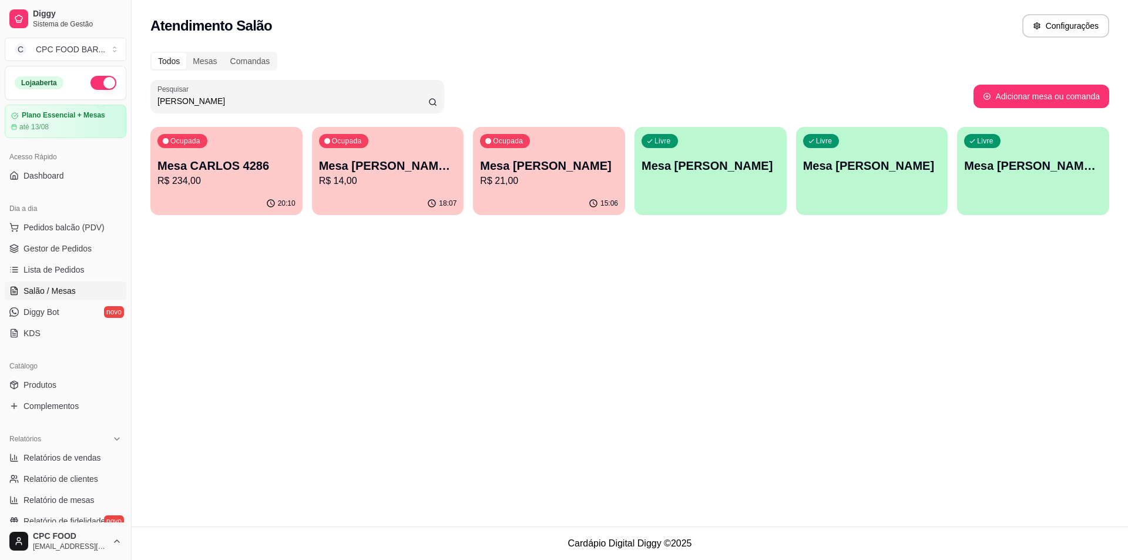
drag, startPoint x: 209, startPoint y: 103, endPoint x: 166, endPoint y: 99, distance: 43.0
click at [133, 95] on div "Diggy Sistema de Gestão C CPC FOOD BAR ... Loja aberta Plano Essencial + Mesas …" at bounding box center [564, 280] width 1128 height 560
click at [187, 102] on input "[PERSON_NAME]" at bounding box center [292, 101] width 271 height 12
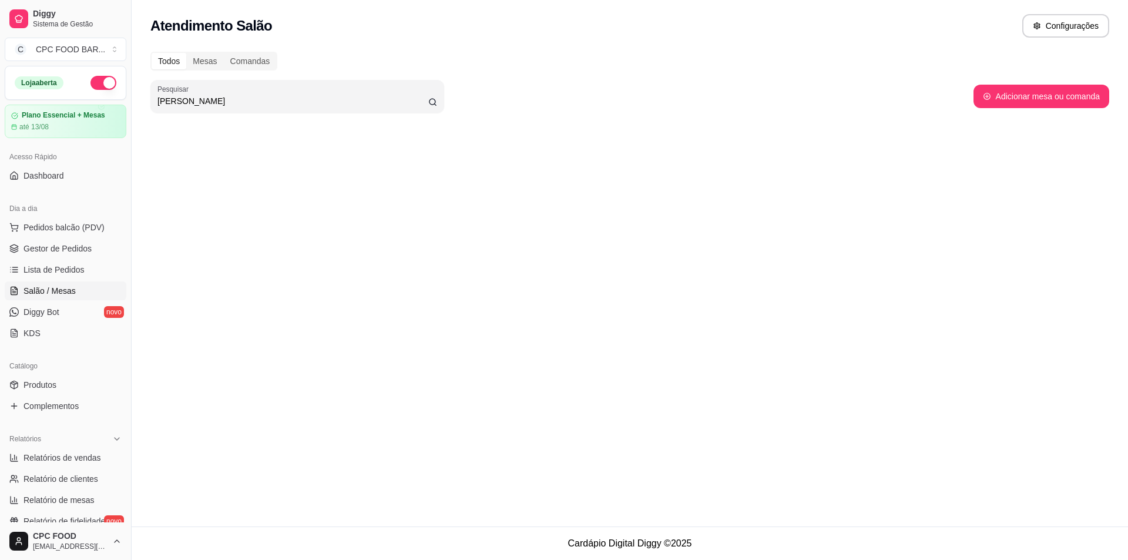
drag, startPoint x: 200, startPoint y: 102, endPoint x: 149, endPoint y: 102, distance: 51.1
click at [149, 102] on div "Todos Mesas Comandas Pesquisar [PERSON_NAME] os Adicionar mesa ou comanda" at bounding box center [630, 93] width 997 height 96
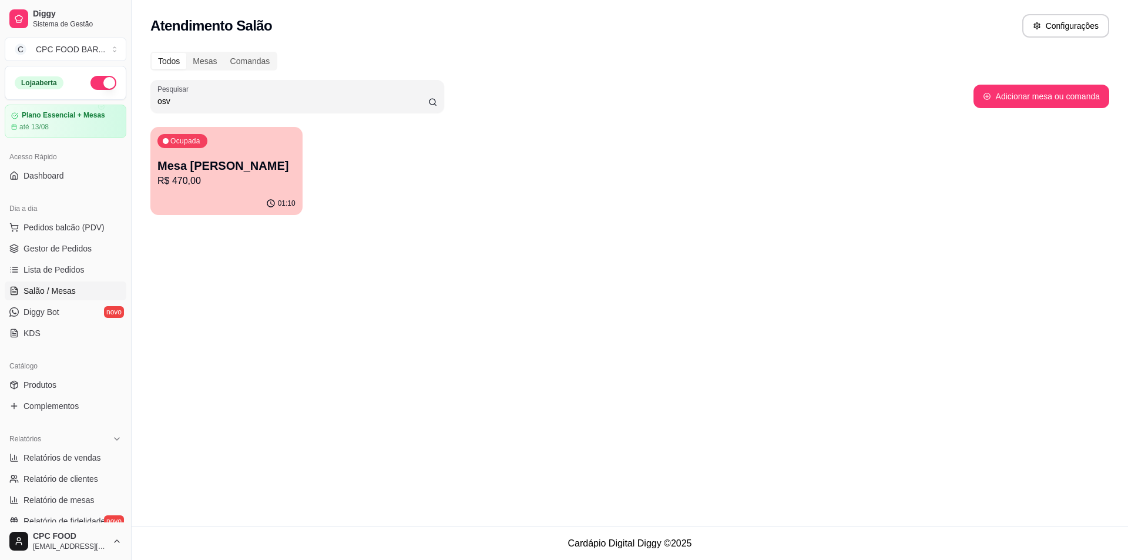
type input "osv"
click at [217, 178] on p "R$ 470,00" at bounding box center [227, 181] width 134 height 14
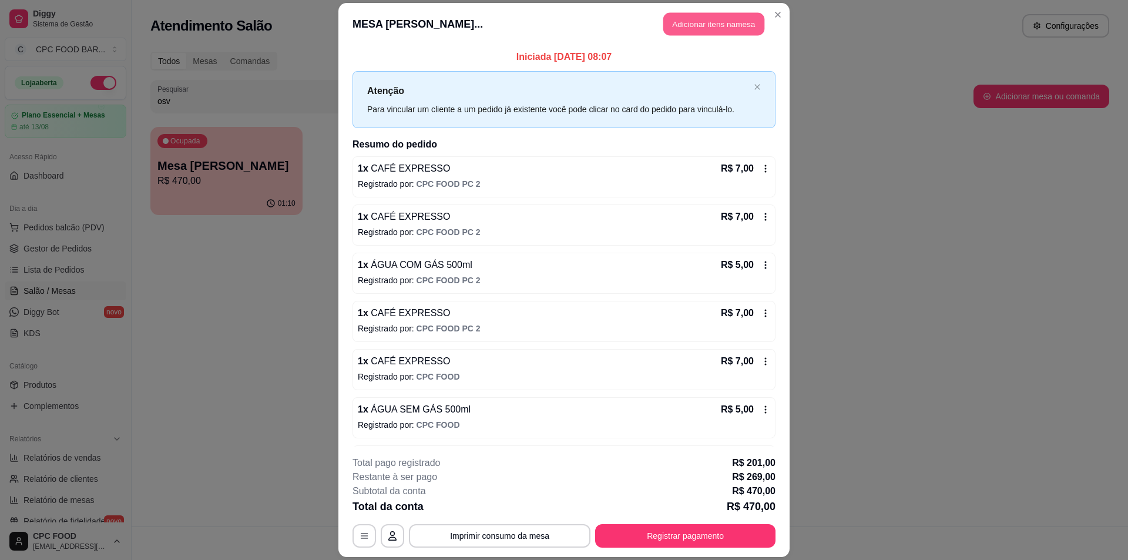
click at [692, 29] on button "Adicionar itens na mesa" at bounding box center [713, 23] width 101 height 23
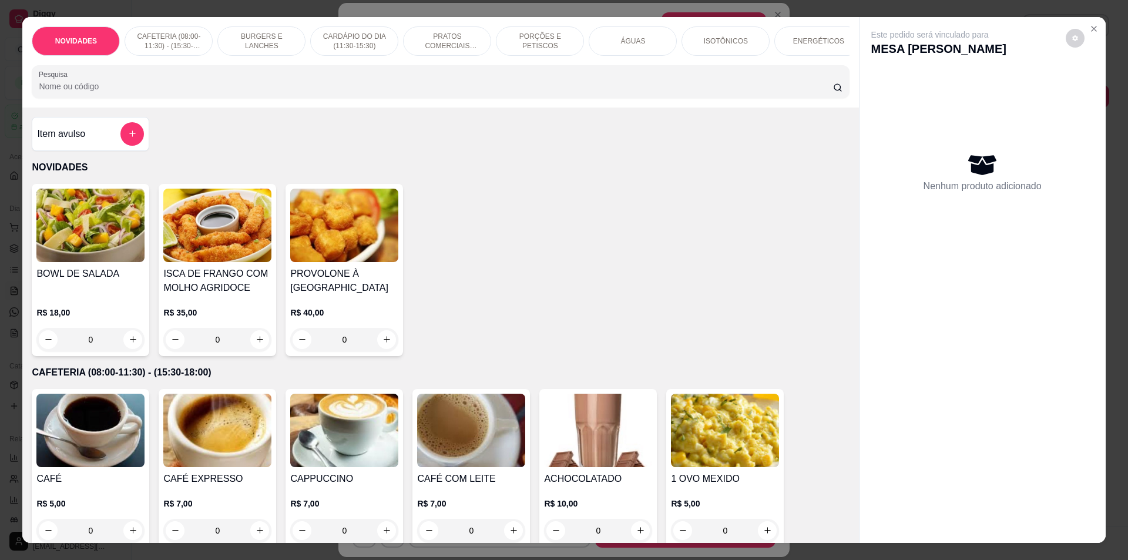
scroll to position [59, 0]
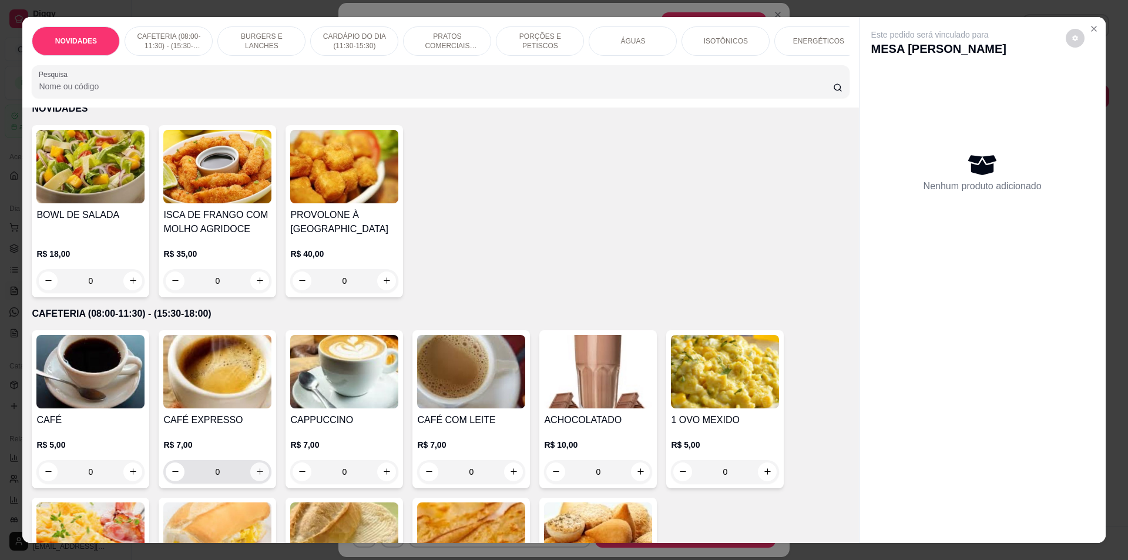
click at [256, 476] on icon "increase-product-quantity" at bounding box center [260, 471] width 9 height 9
type input "1"
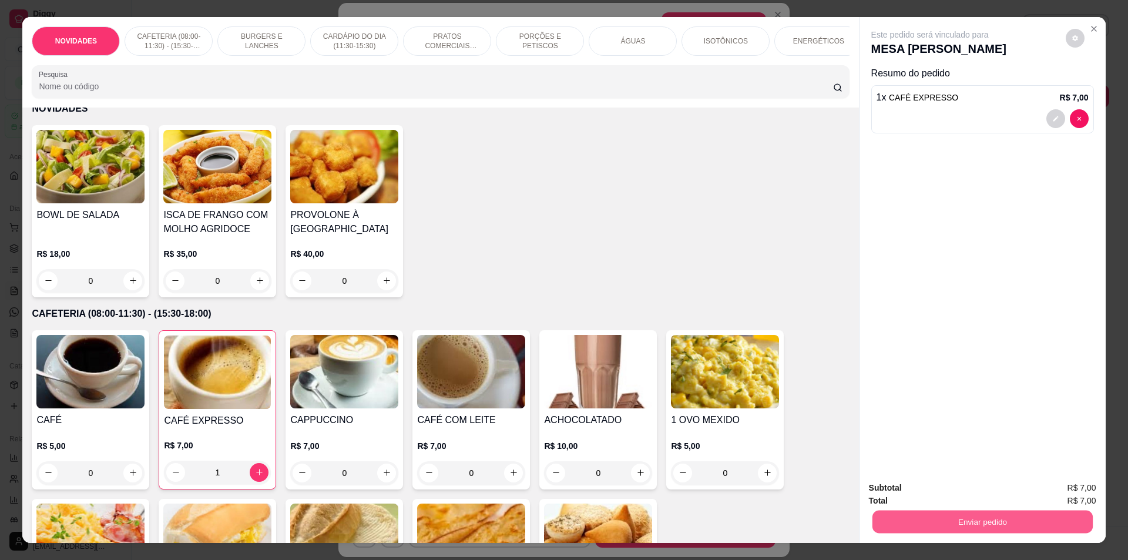
click at [994, 518] on button "Enviar pedido" at bounding box center [982, 522] width 220 height 23
click at [965, 493] on button "Não registrar e enviar pedido" at bounding box center [943, 493] width 119 height 22
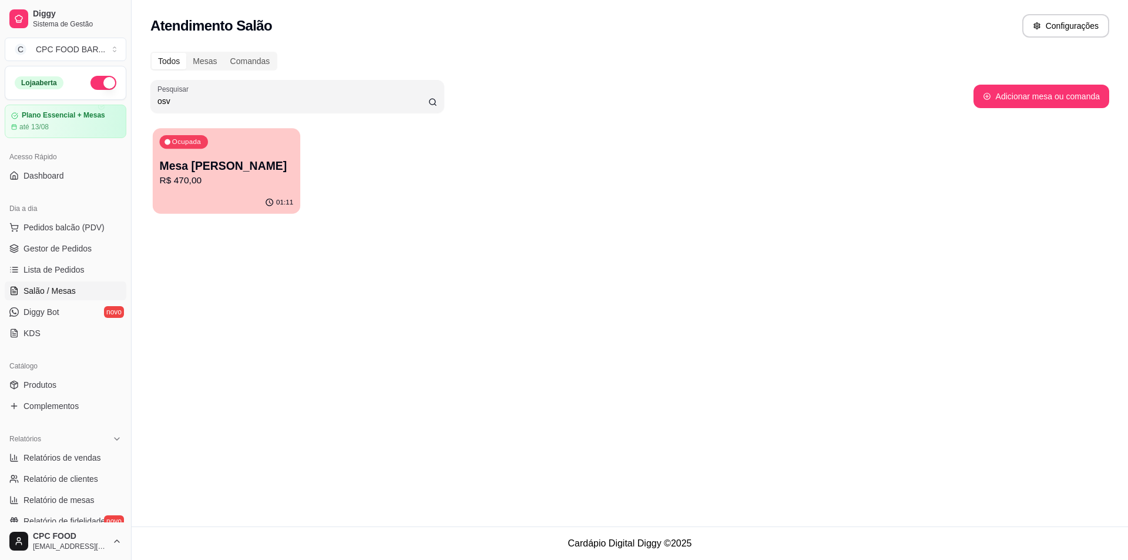
click at [179, 175] on p "R$ 470,00" at bounding box center [227, 181] width 134 height 14
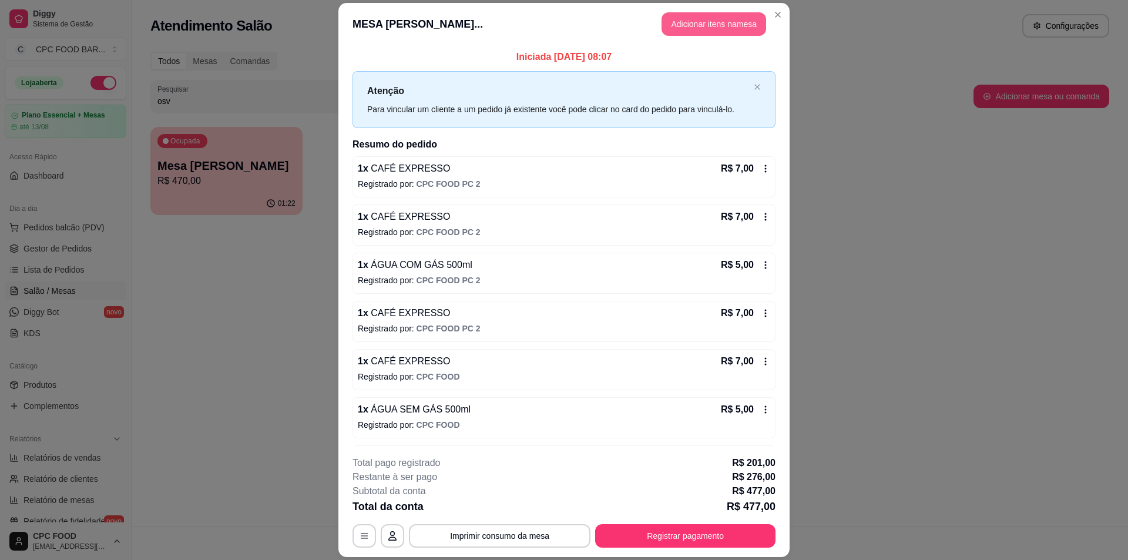
click at [690, 26] on button "Adicionar itens na mesa" at bounding box center [714, 24] width 105 height 24
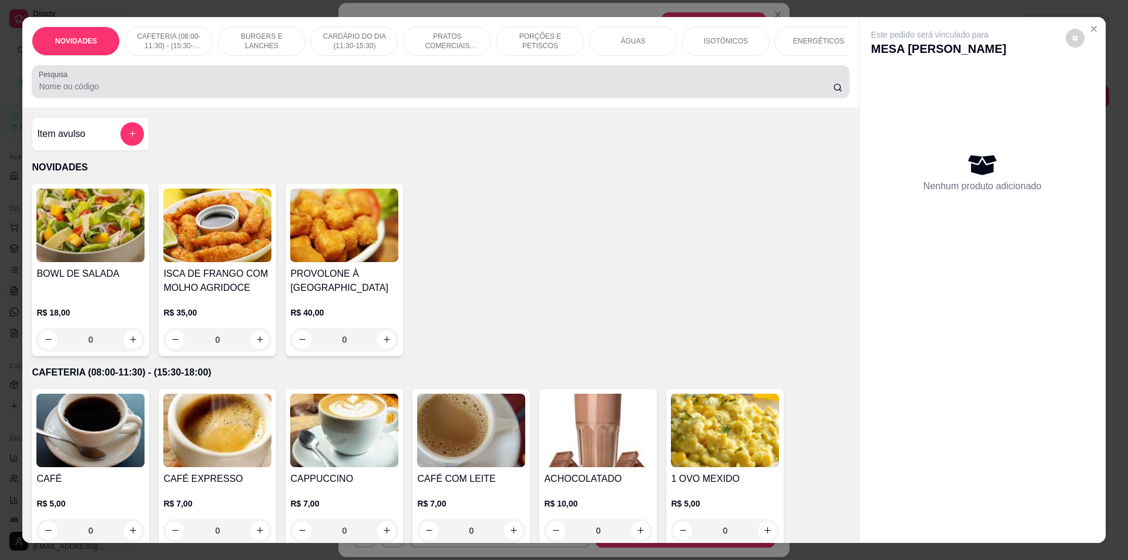
click at [422, 92] on input "Pesquisa" at bounding box center [436, 86] width 794 height 12
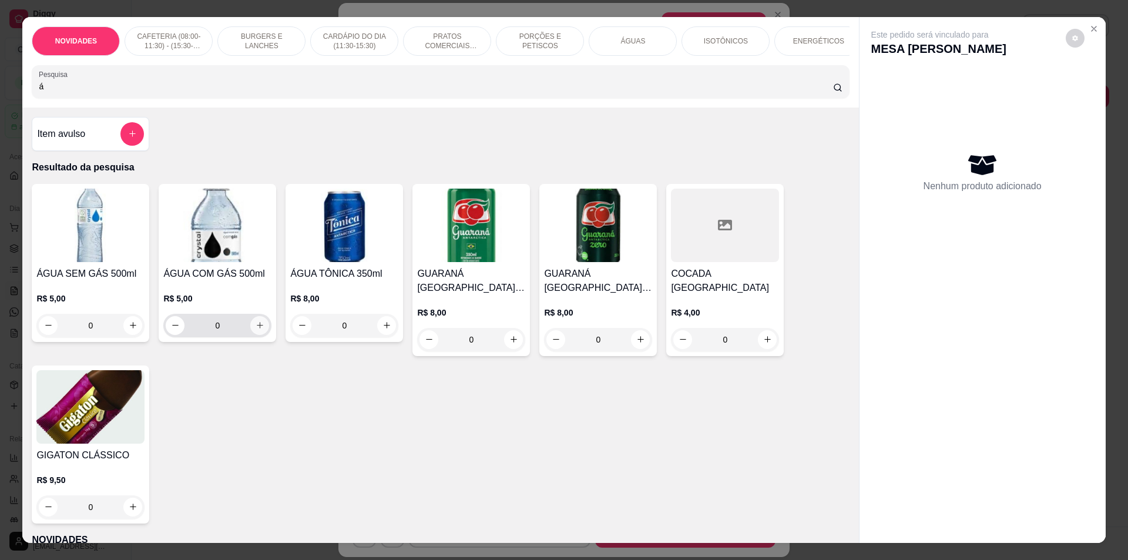
type input "á"
click at [250, 328] on button "increase-product-quantity" at bounding box center [259, 325] width 19 height 19
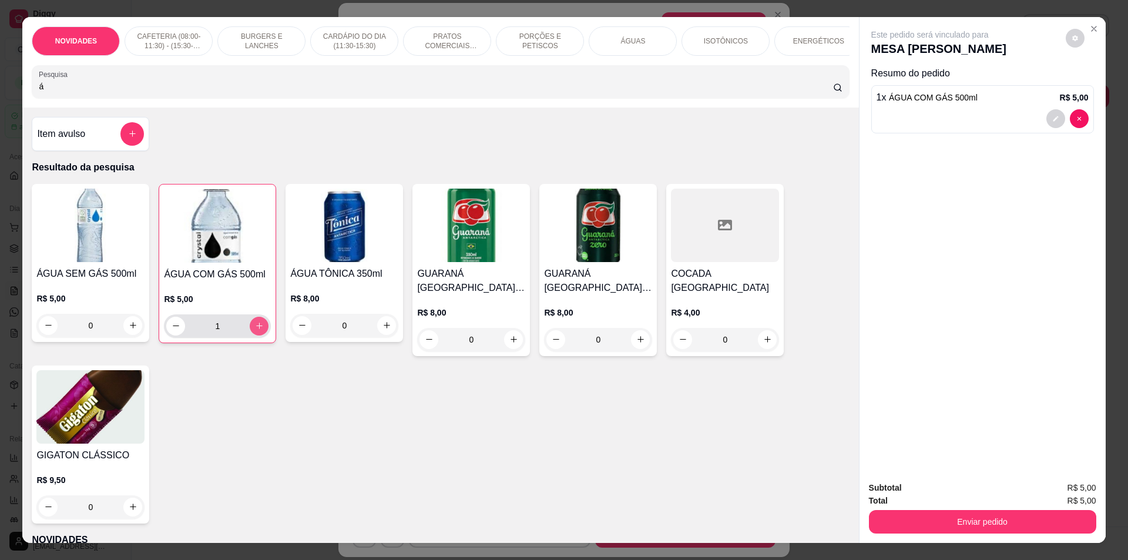
type input "1"
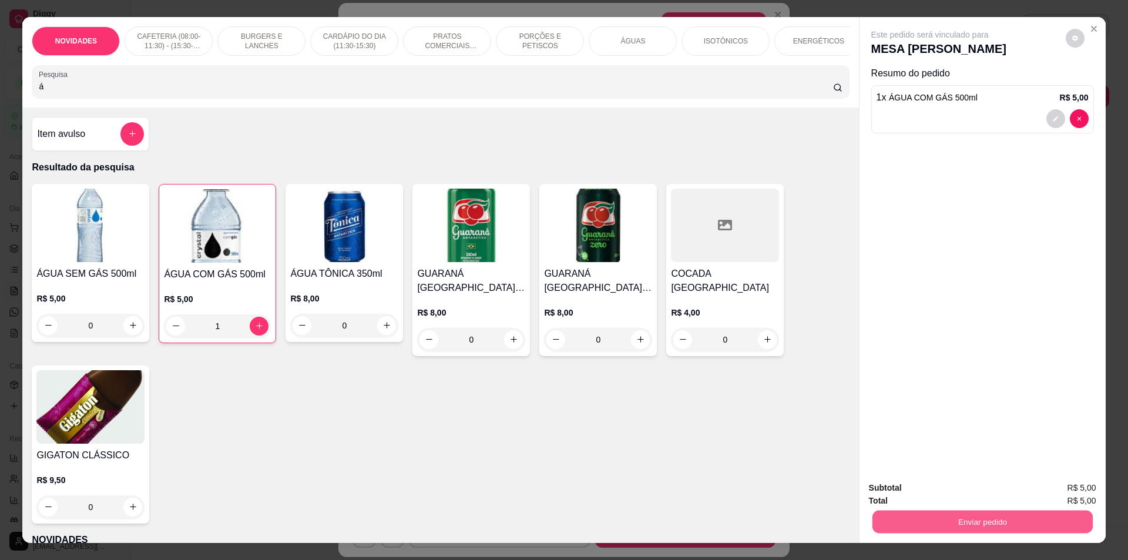
click at [905, 518] on button "Enviar pedido" at bounding box center [982, 522] width 220 height 23
click at [934, 490] on button "Não registrar e enviar pedido" at bounding box center [944, 493] width 122 height 22
